Goal: Information Seeking & Learning: Learn about a topic

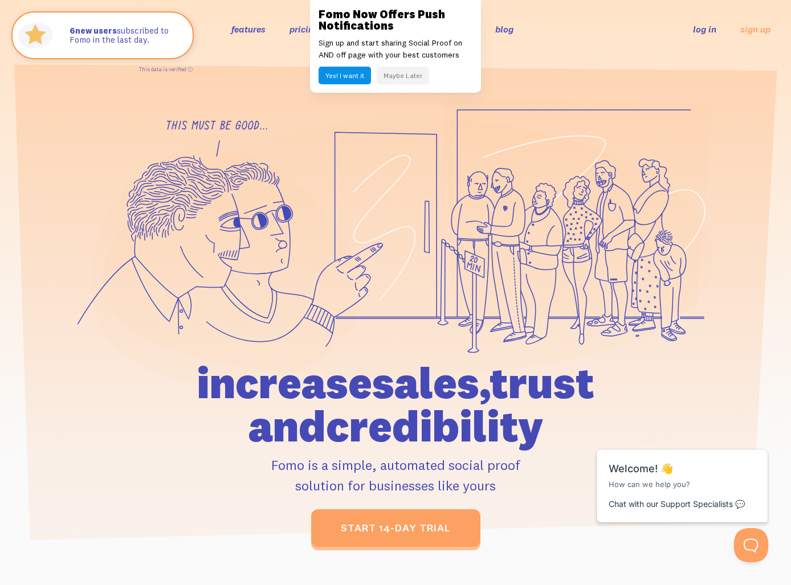
click at [566, 65] on section at bounding box center [395, 306] width 791 height 496
click at [399, 72] on button "Maybe Later" at bounding box center [403, 76] width 52 height 18
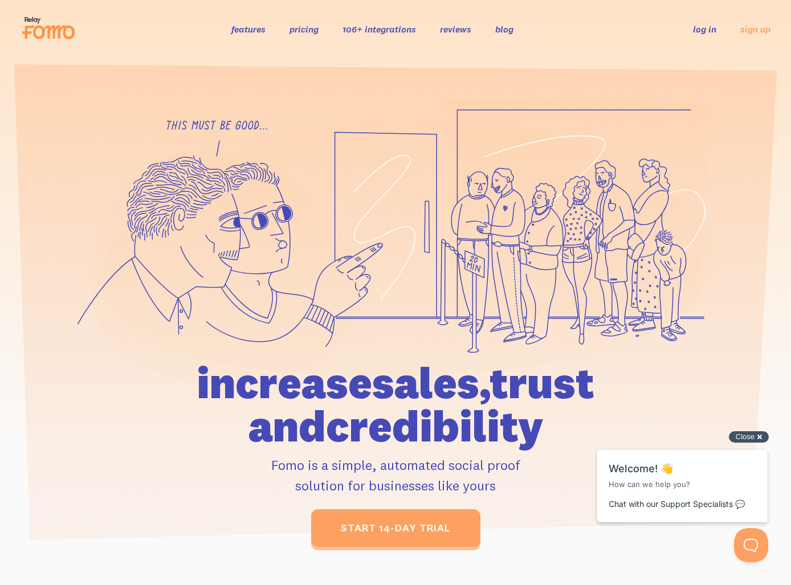
click at [764, 439] on div "Close cross-small" at bounding box center [749, 437] width 40 height 12
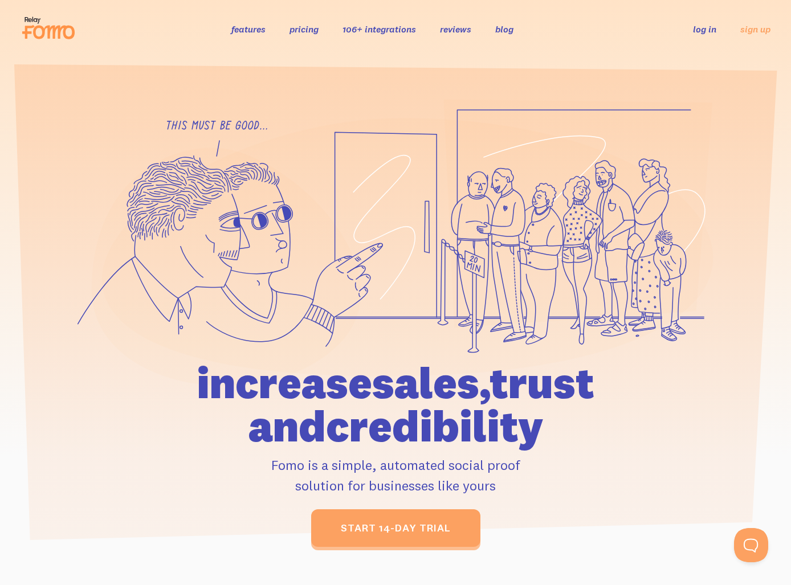
click at [240, 38] on div "features pricing 106+ integrations reviews blog log in sign up log in sign up" at bounding box center [396, 29] width 750 height 31
click at [243, 28] on link "features" at bounding box center [248, 28] width 34 height 11
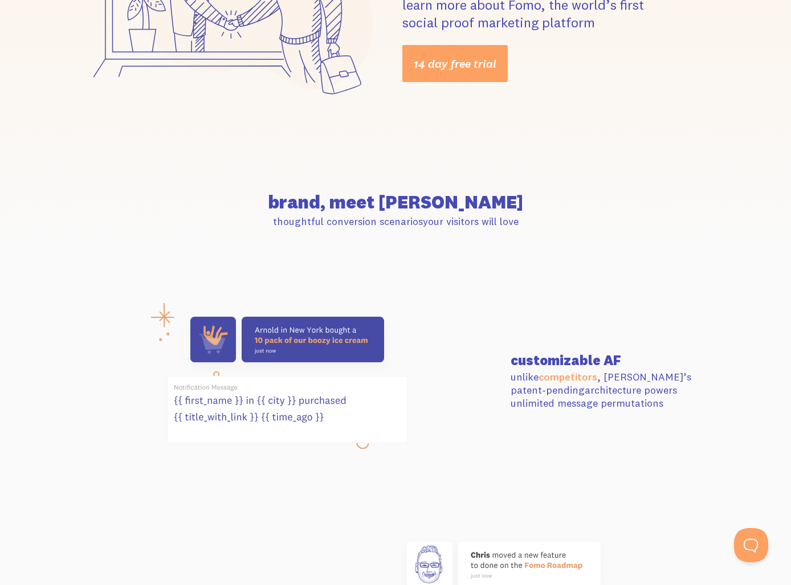
scroll to position [178, 0]
